Goal: Find specific page/section: Find specific page/section

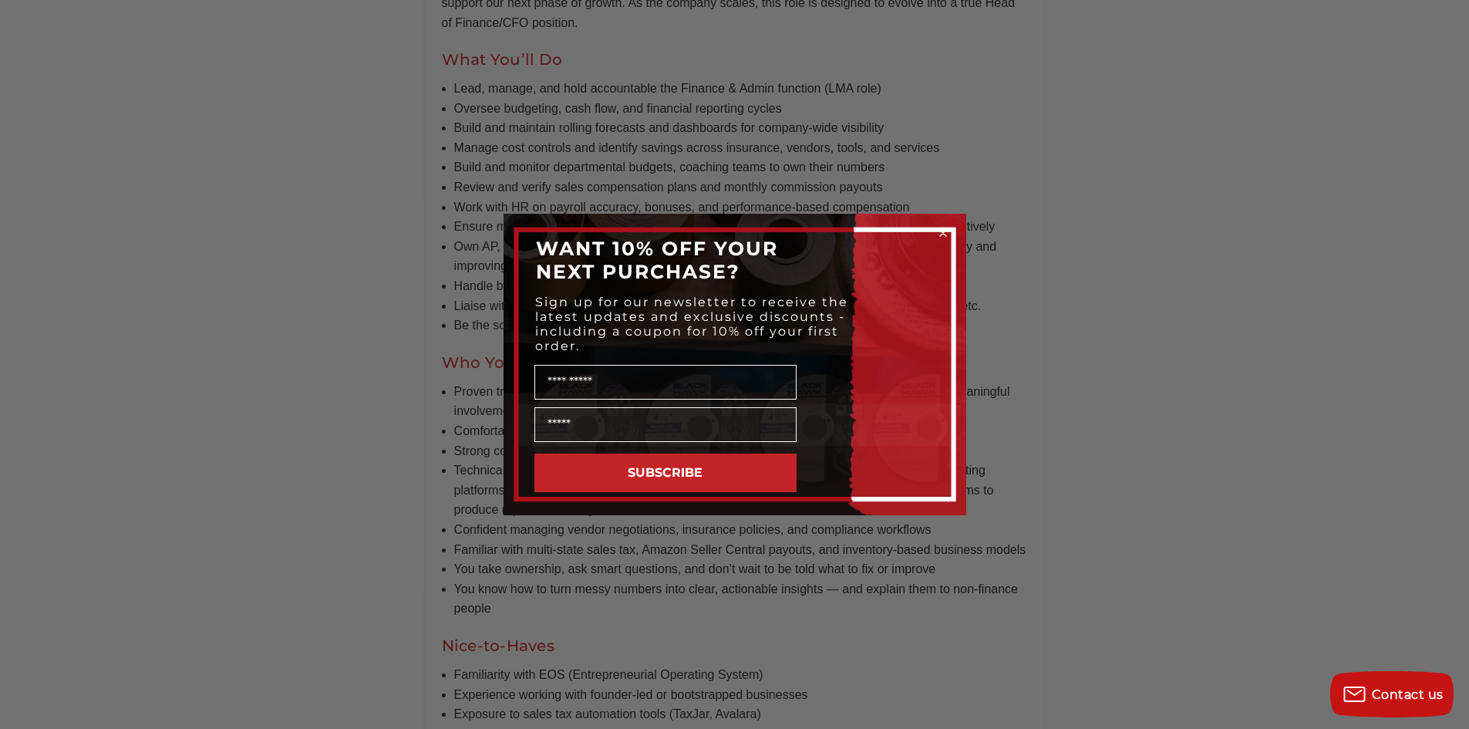
scroll to position [839, 0]
click at [947, 233] on circle "Close dialog" at bounding box center [942, 233] width 15 height 15
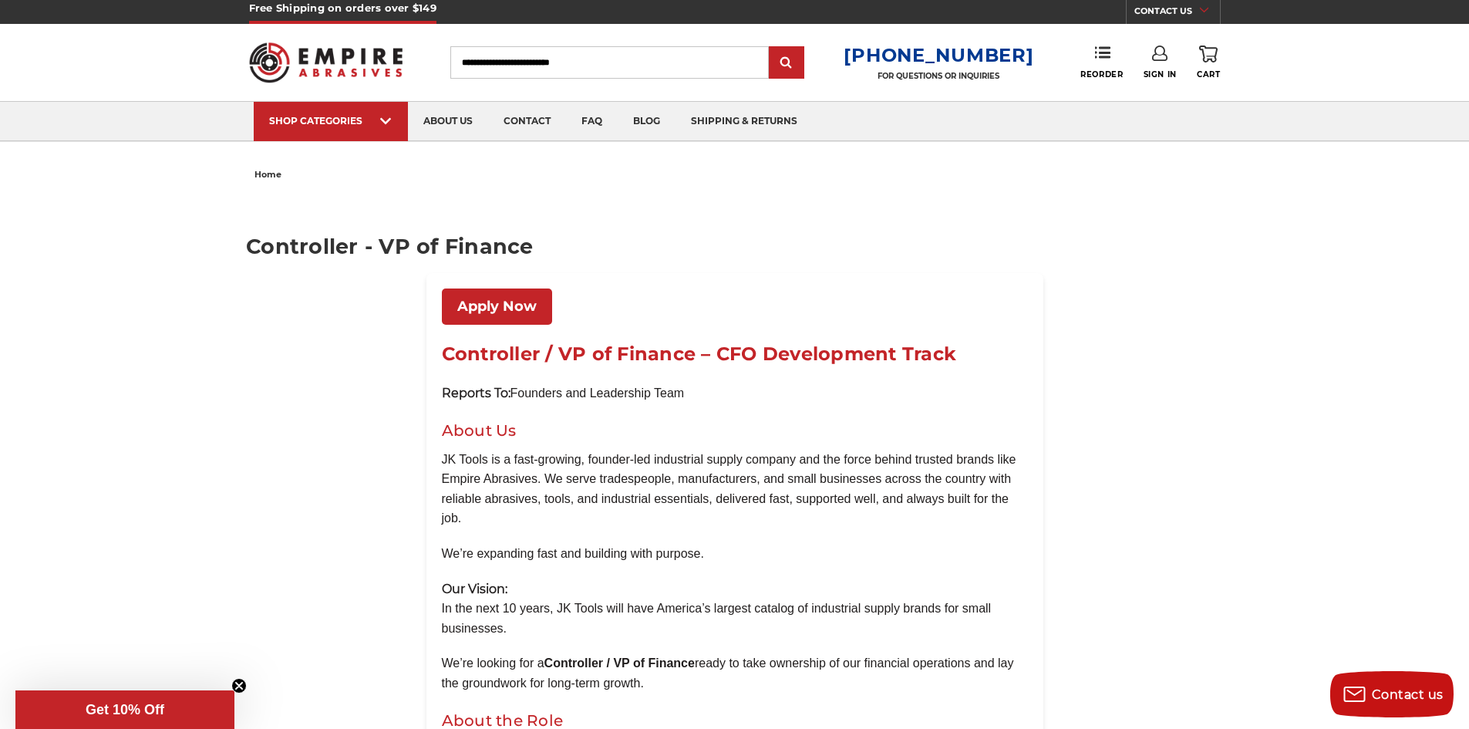
scroll to position [0, 0]
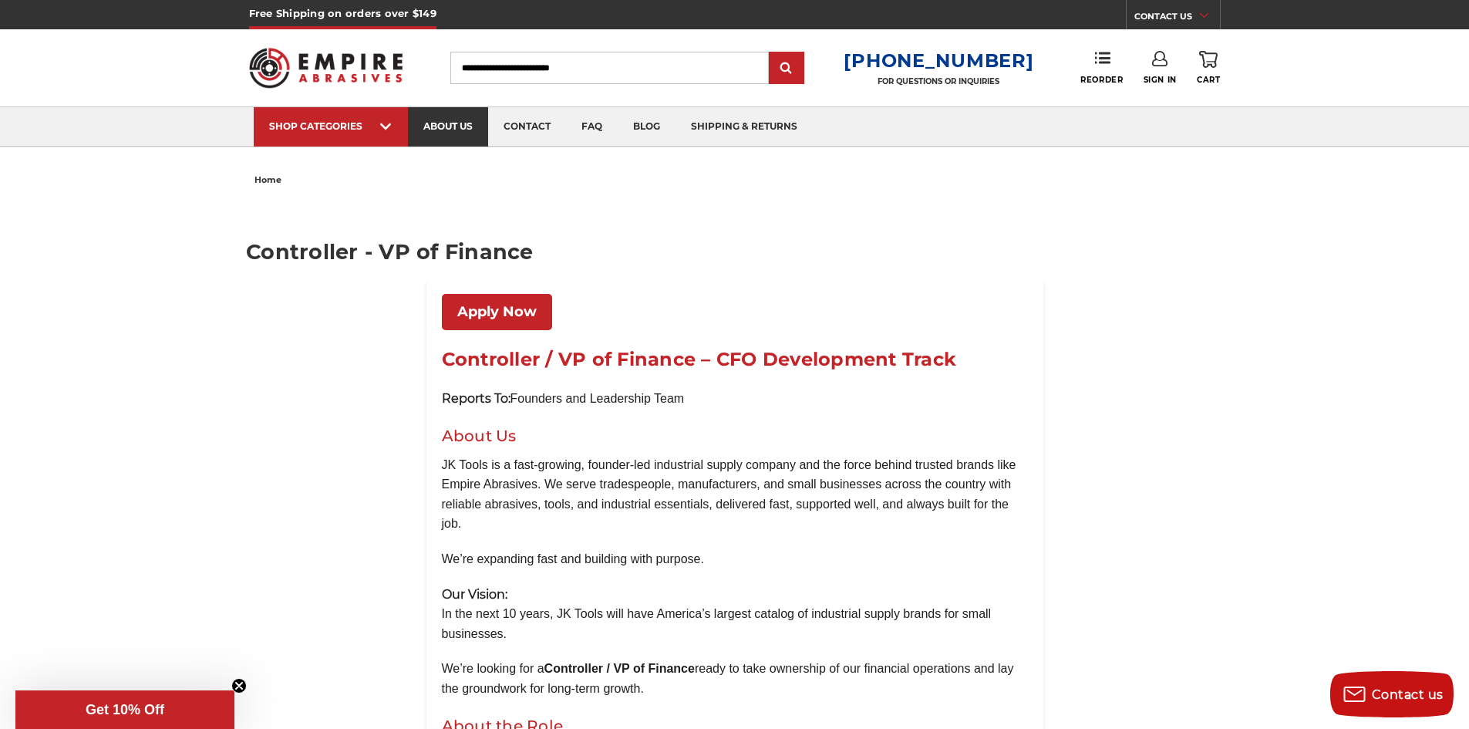
click at [432, 118] on link "about us" at bounding box center [448, 126] width 80 height 39
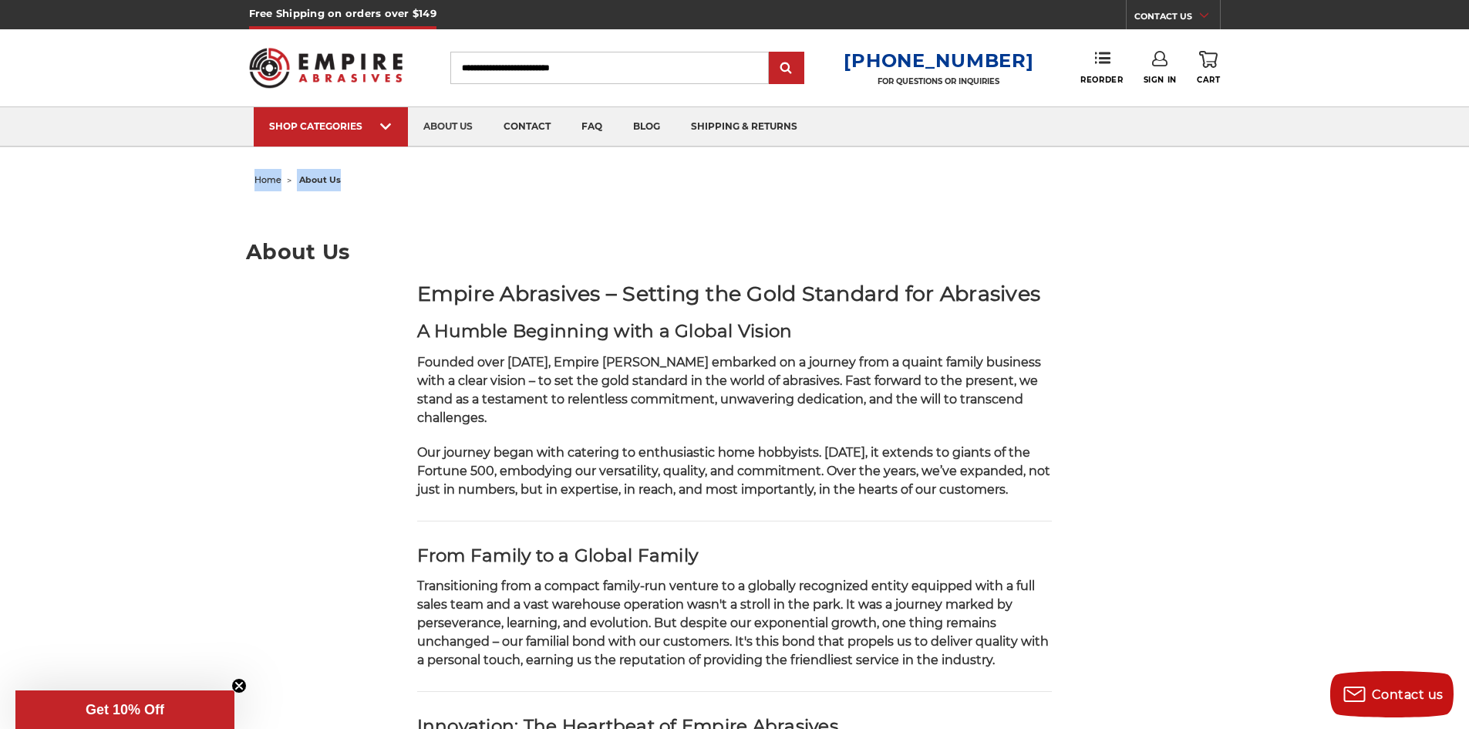
drag, startPoint x: 1467, startPoint y: 109, endPoint x: 1480, endPoint y: 153, distance: 45.6
